Goal: Information Seeking & Learning: Learn about a topic

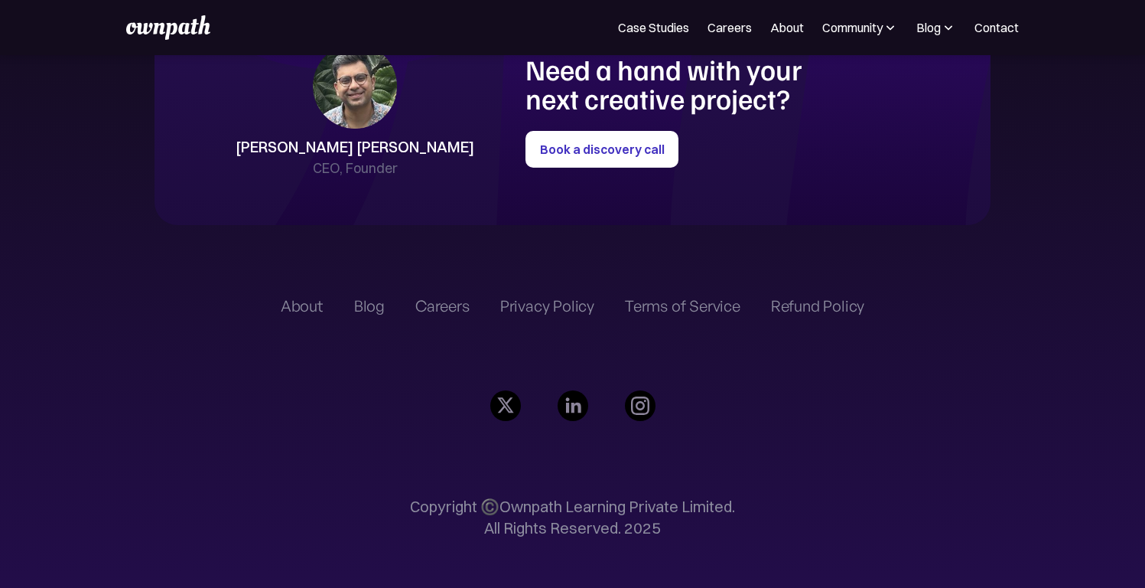
scroll to position [3579, 0]
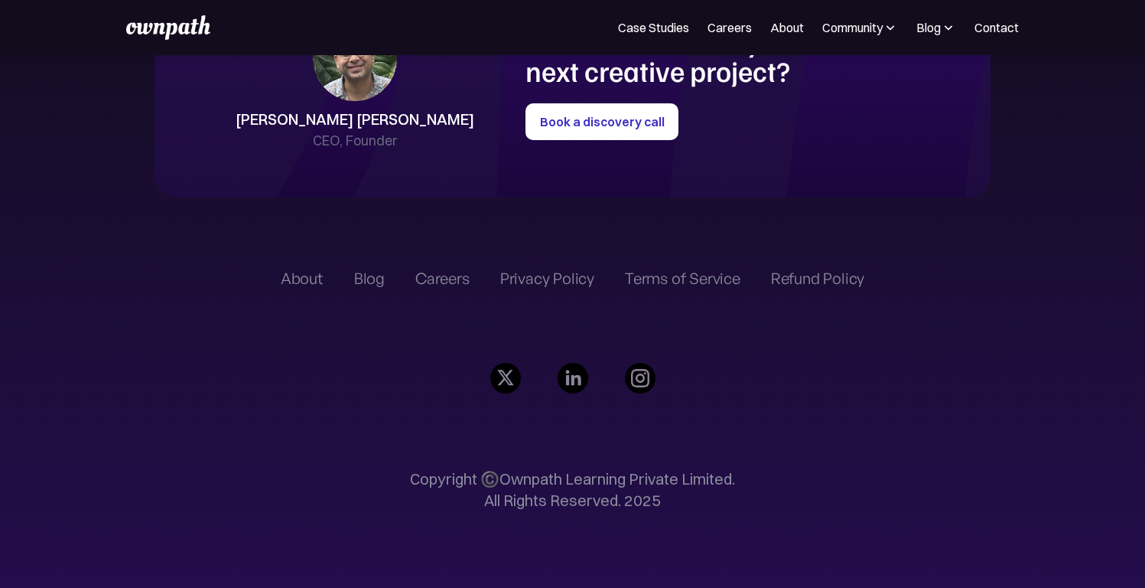
click at [425, 280] on div "Careers" at bounding box center [442, 278] width 54 height 18
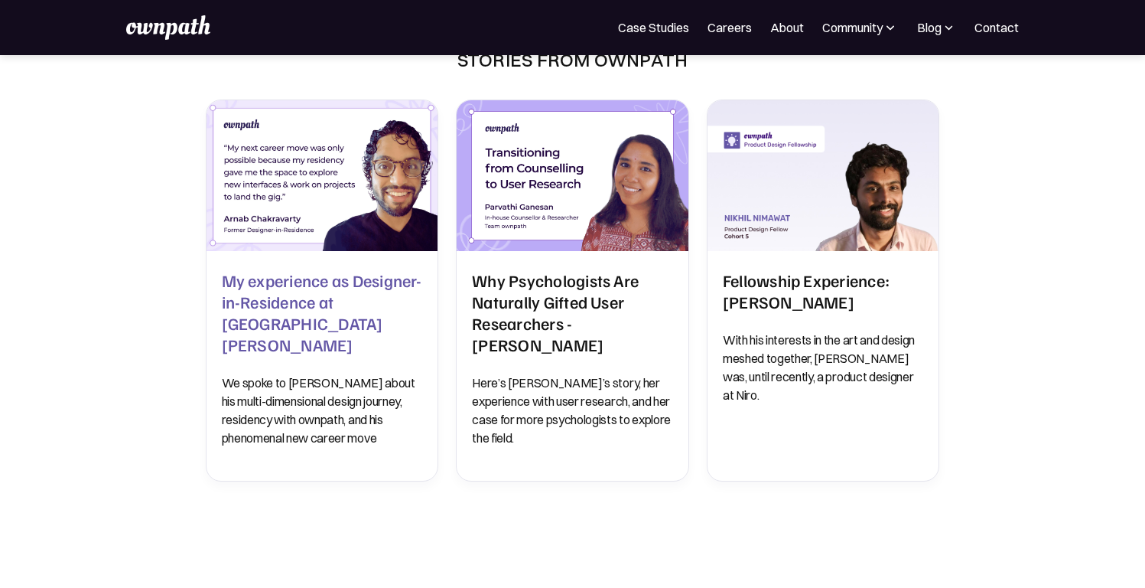
scroll to position [43, 0]
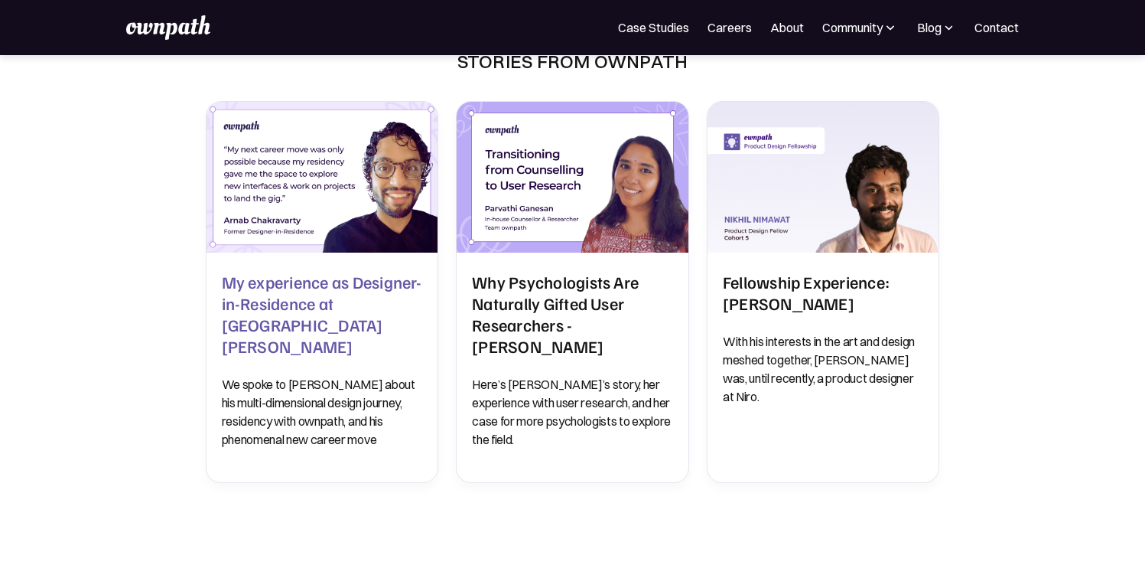
click at [333, 214] on img at bounding box center [321, 177] width 243 height 158
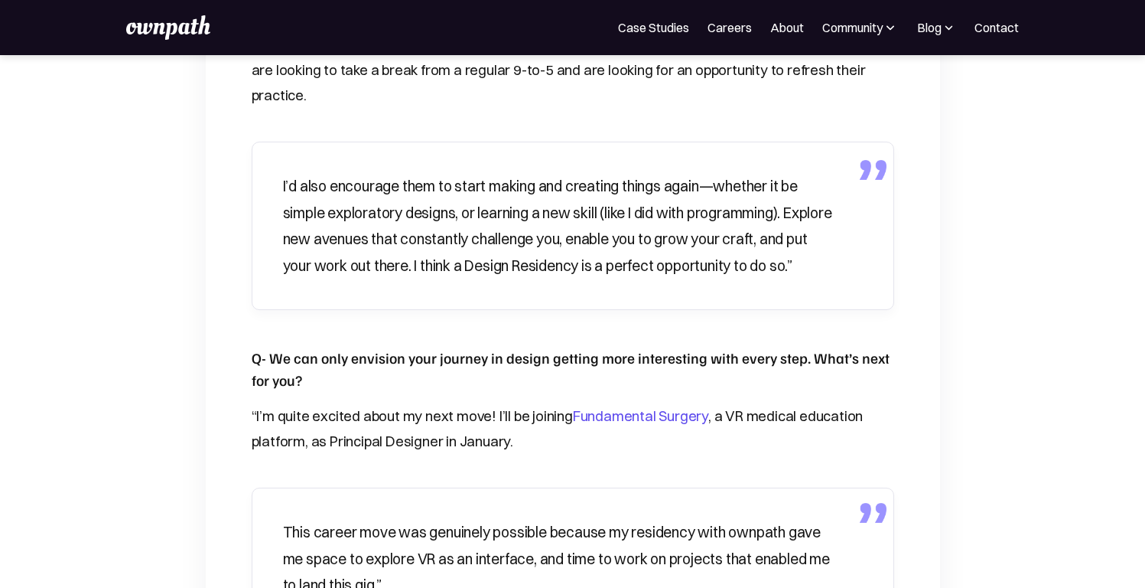
scroll to position [2928, 0]
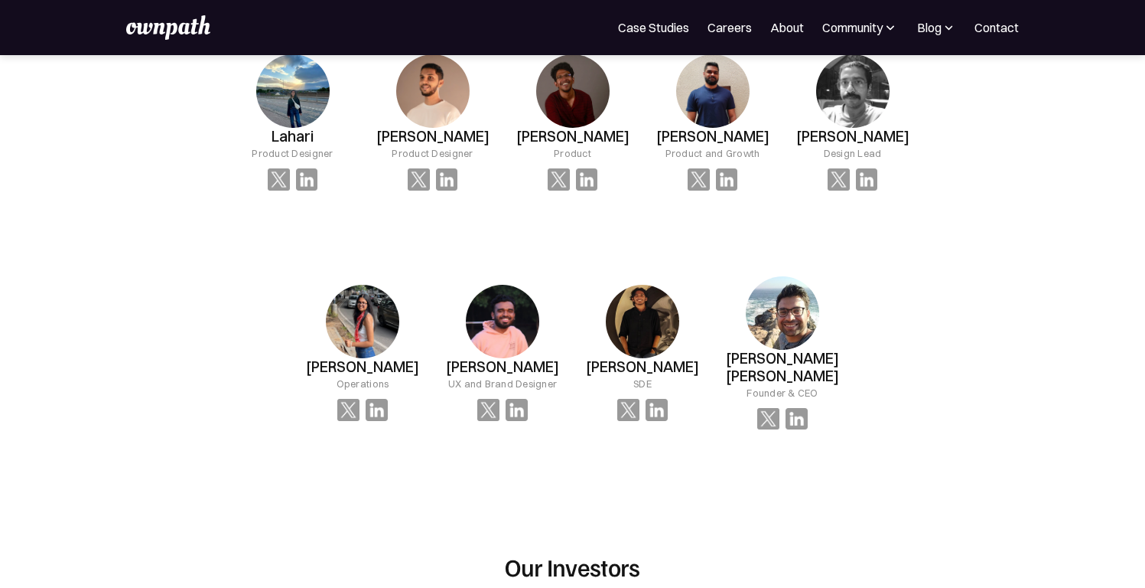
scroll to position [1139, 0]
